Goal: Navigation & Orientation: Go to known website

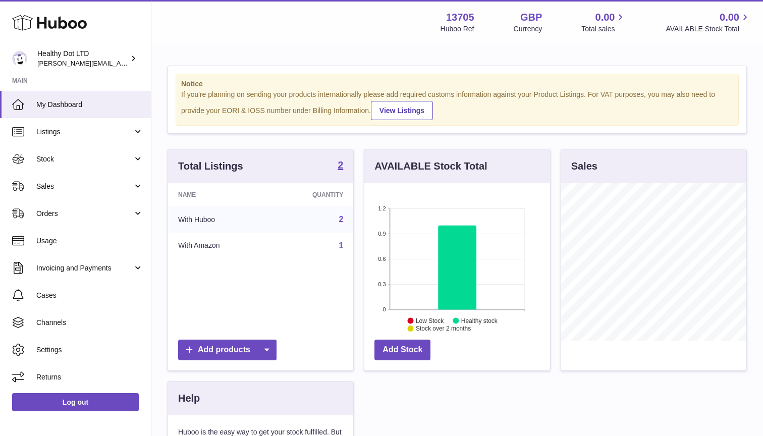
scroll to position [158, 186]
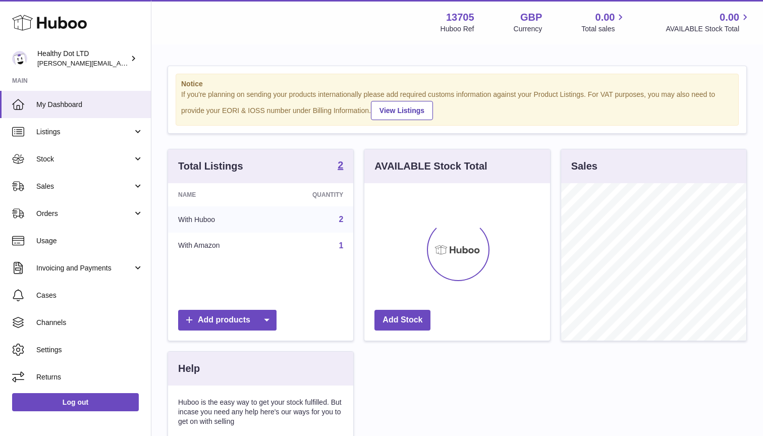
scroll to position [158, 186]
